Goal: Find specific page/section: Find specific page/section

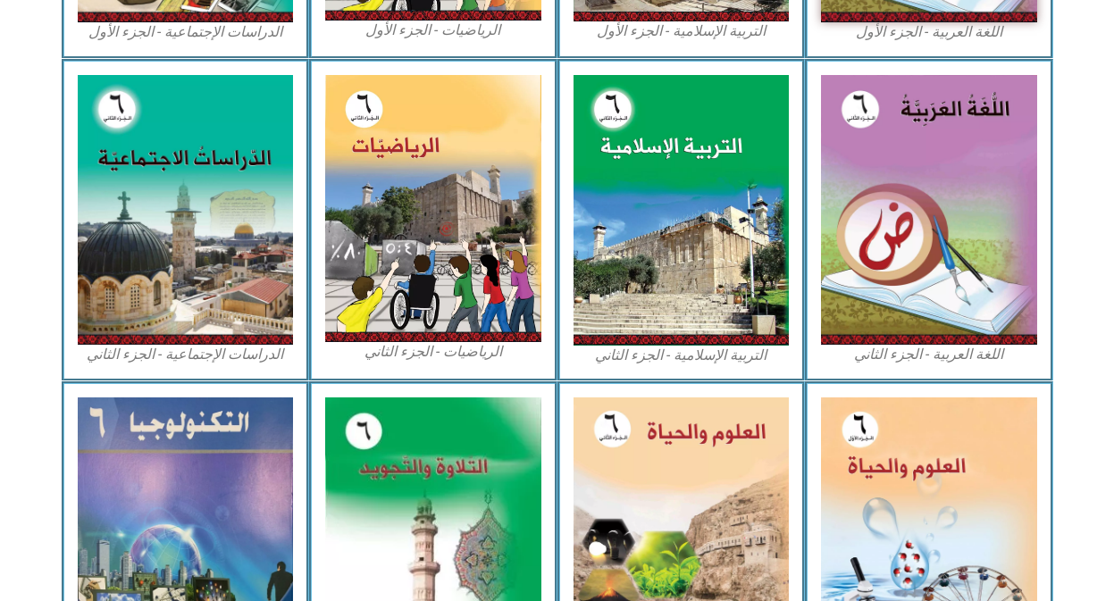
scroll to position [842, 0]
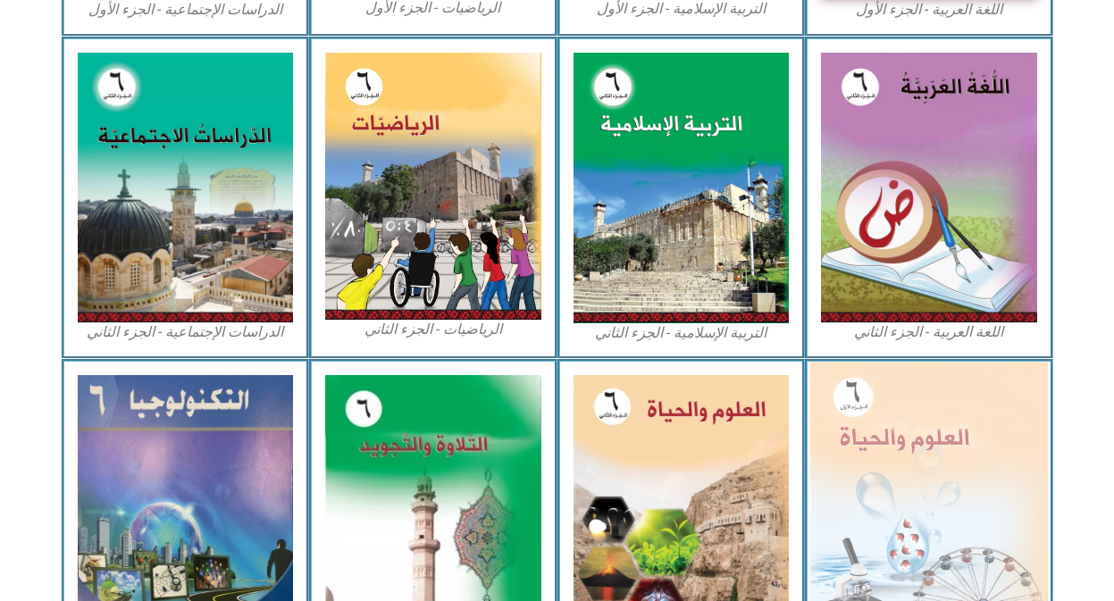
click at [990, 403] on img at bounding box center [929, 506] width 238 height 289
click at [949, 451] on img at bounding box center [929, 506] width 238 height 289
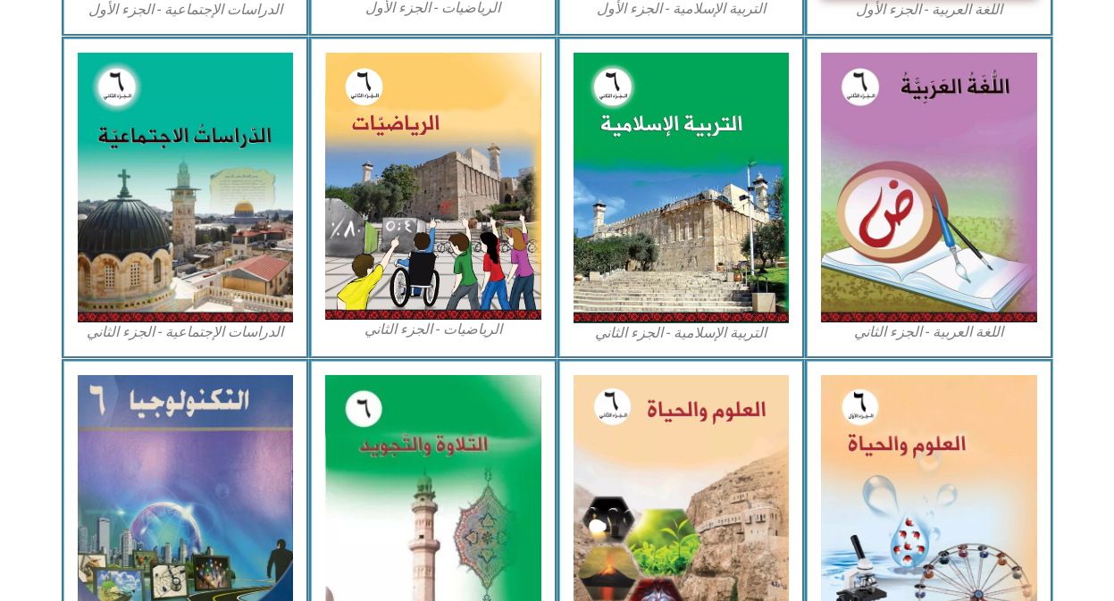
scroll to position [991, 0]
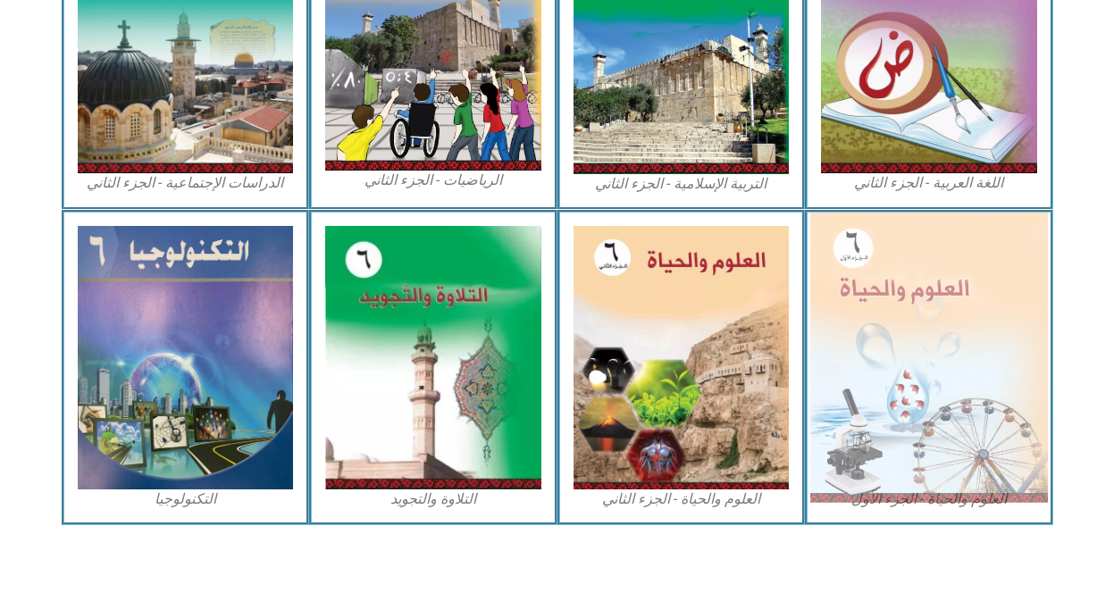
click at [943, 391] on img at bounding box center [929, 357] width 238 height 289
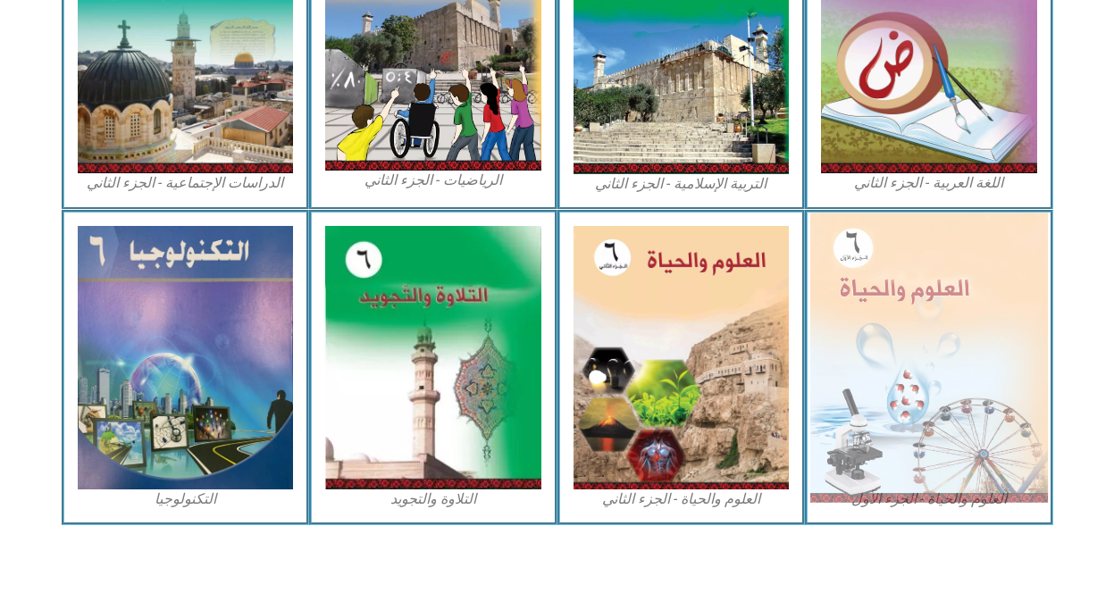
click at [943, 391] on img at bounding box center [929, 357] width 238 height 289
click at [910, 352] on img at bounding box center [929, 357] width 238 height 289
